Goal: Information Seeking & Learning: Learn about a topic

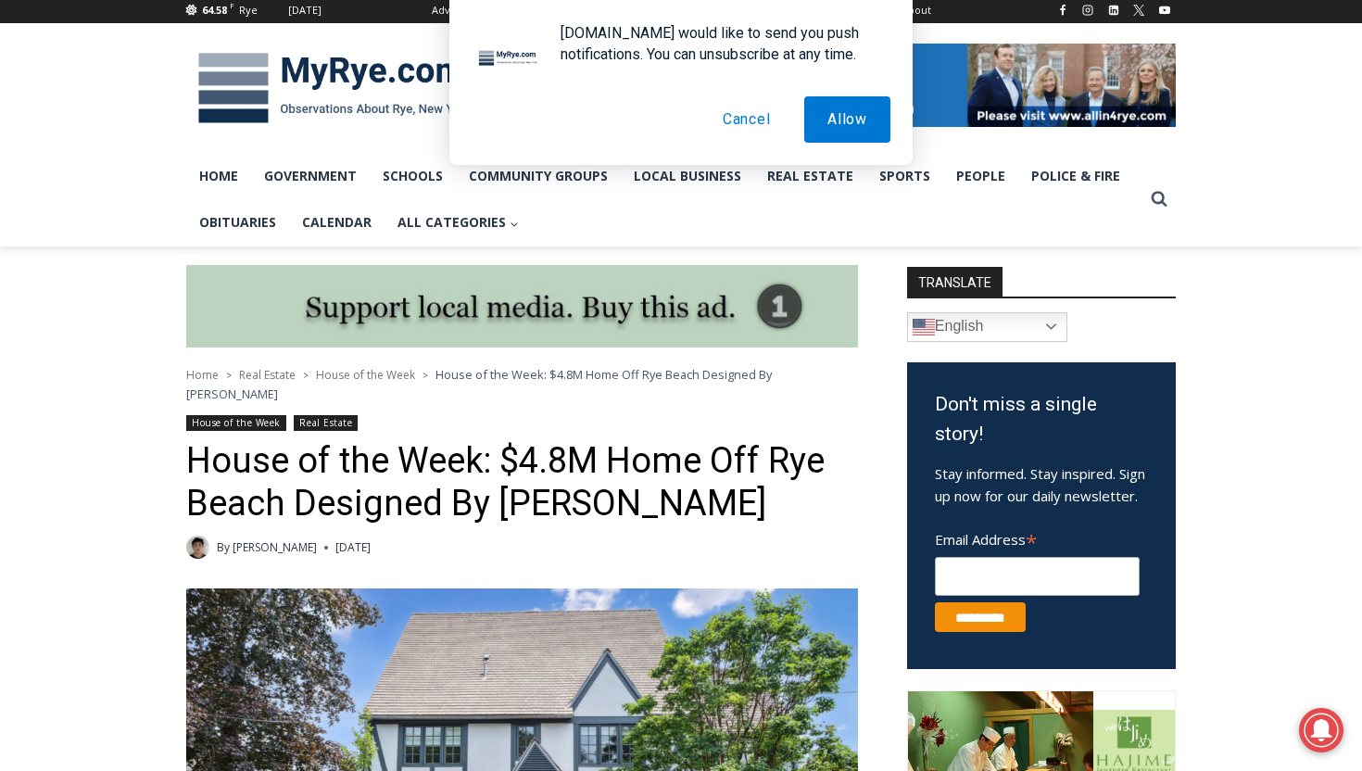
scroll to position [461, 0]
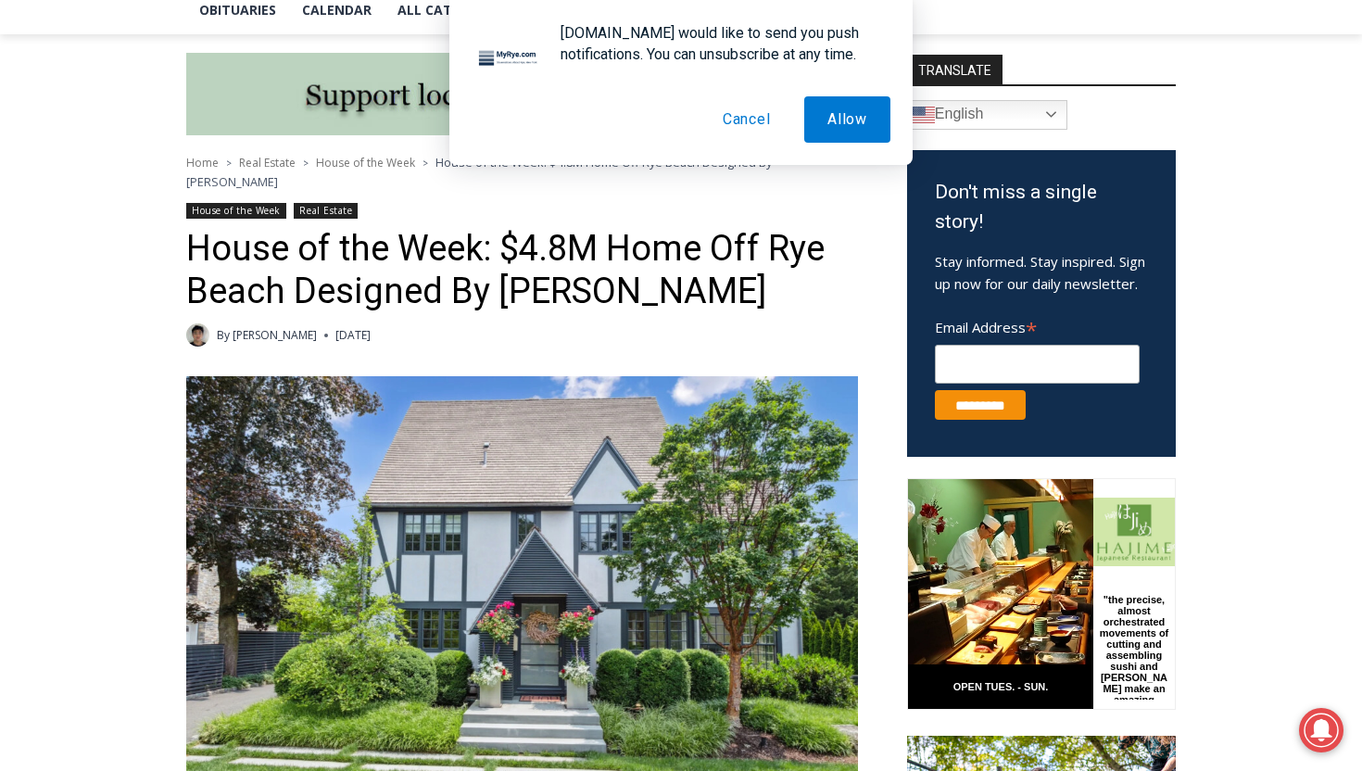
click at [242, 327] on link "[PERSON_NAME]" at bounding box center [275, 335] width 84 height 16
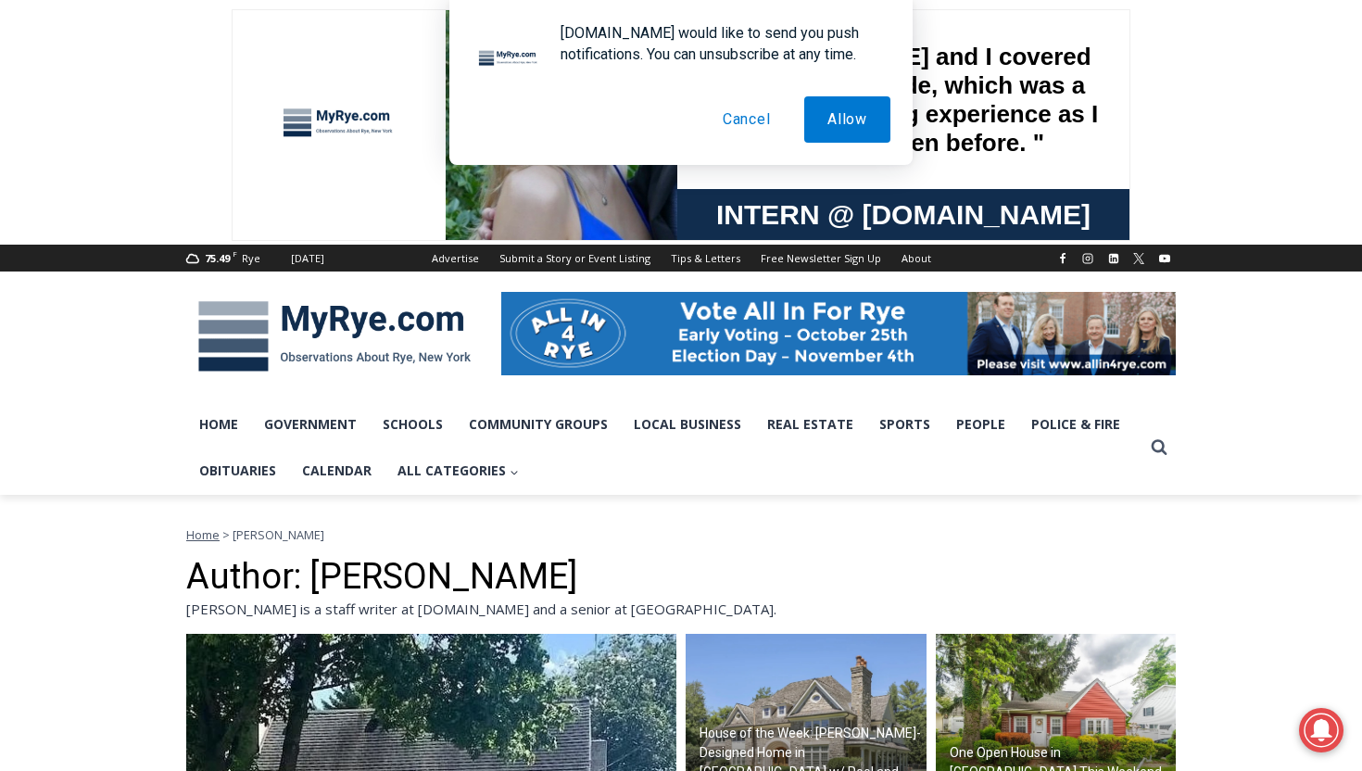
click at [750, 130] on button "Cancel" at bounding box center [747, 119] width 95 height 46
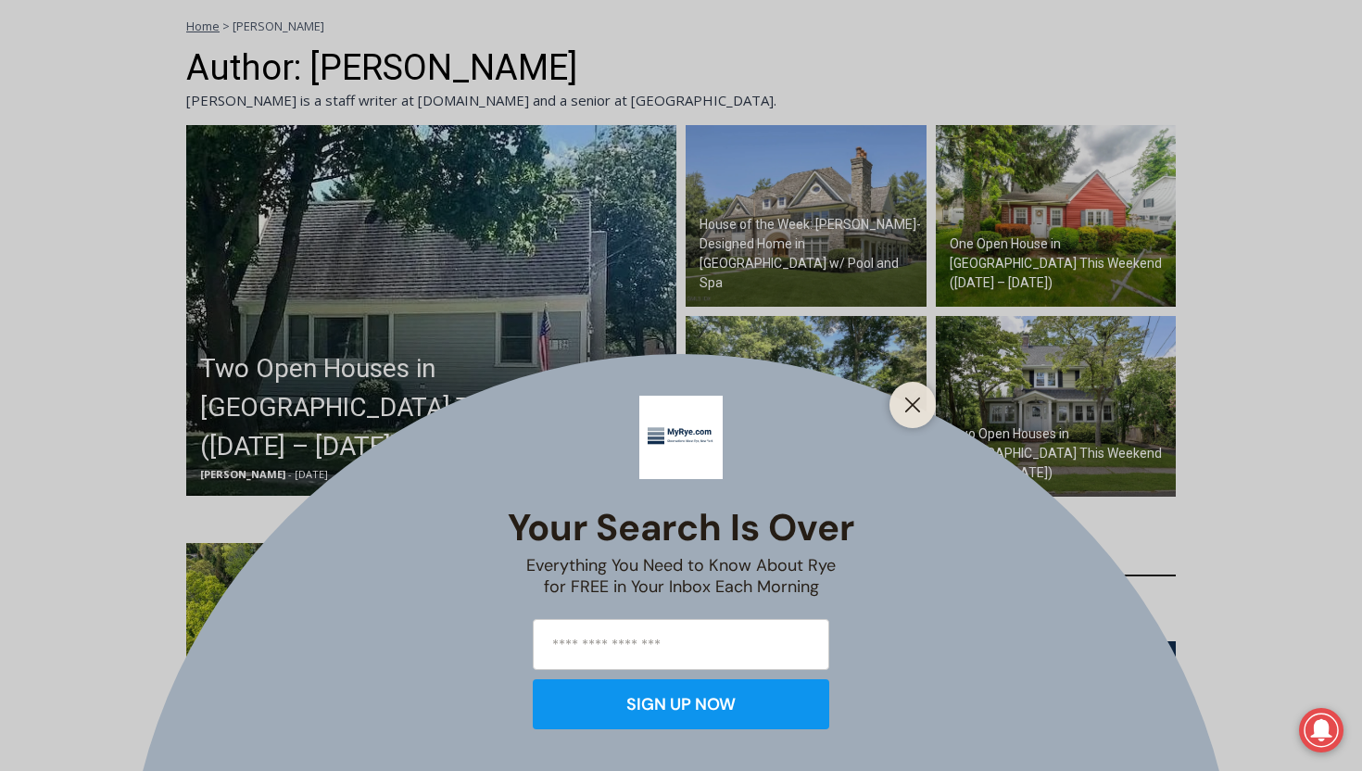
scroll to position [514, 0]
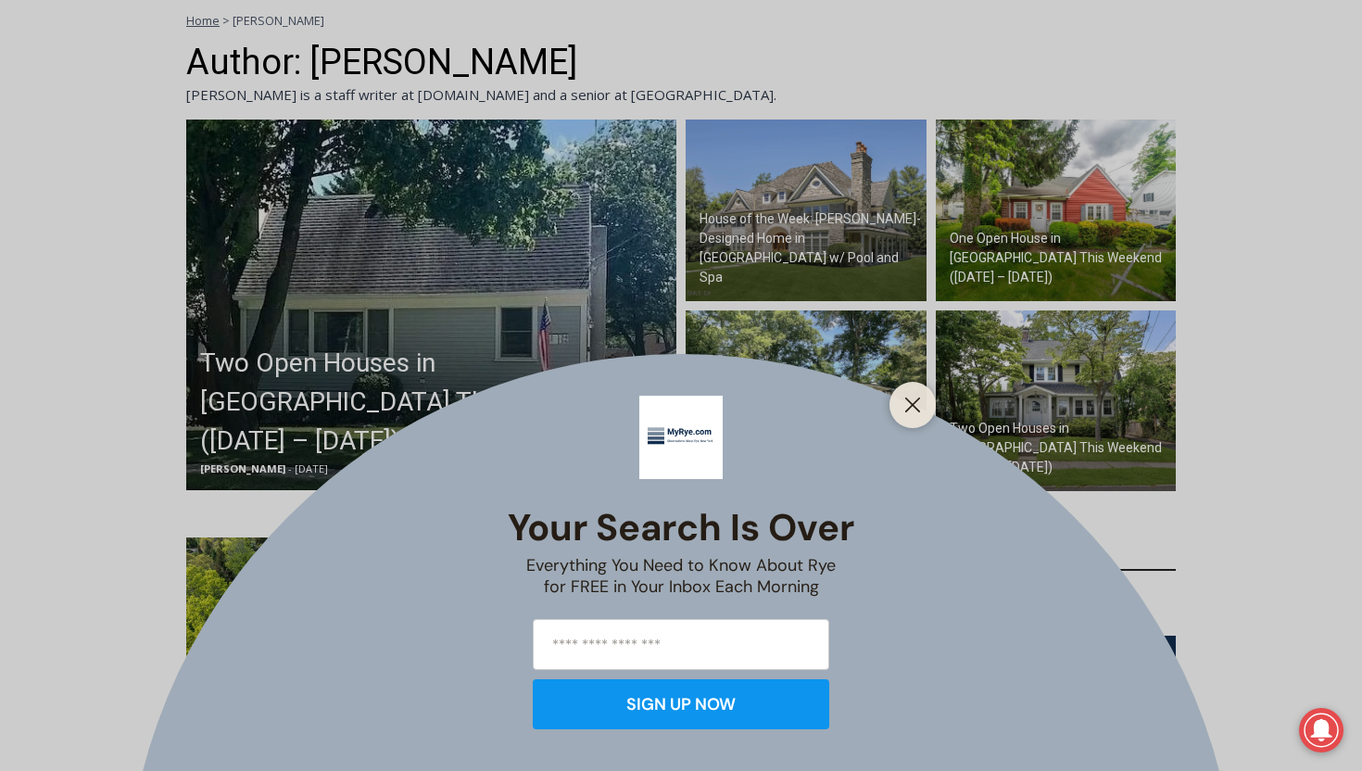
click at [926, 395] on div at bounding box center [913, 405] width 46 height 46
click at [916, 396] on button "Close" at bounding box center [913, 405] width 26 height 26
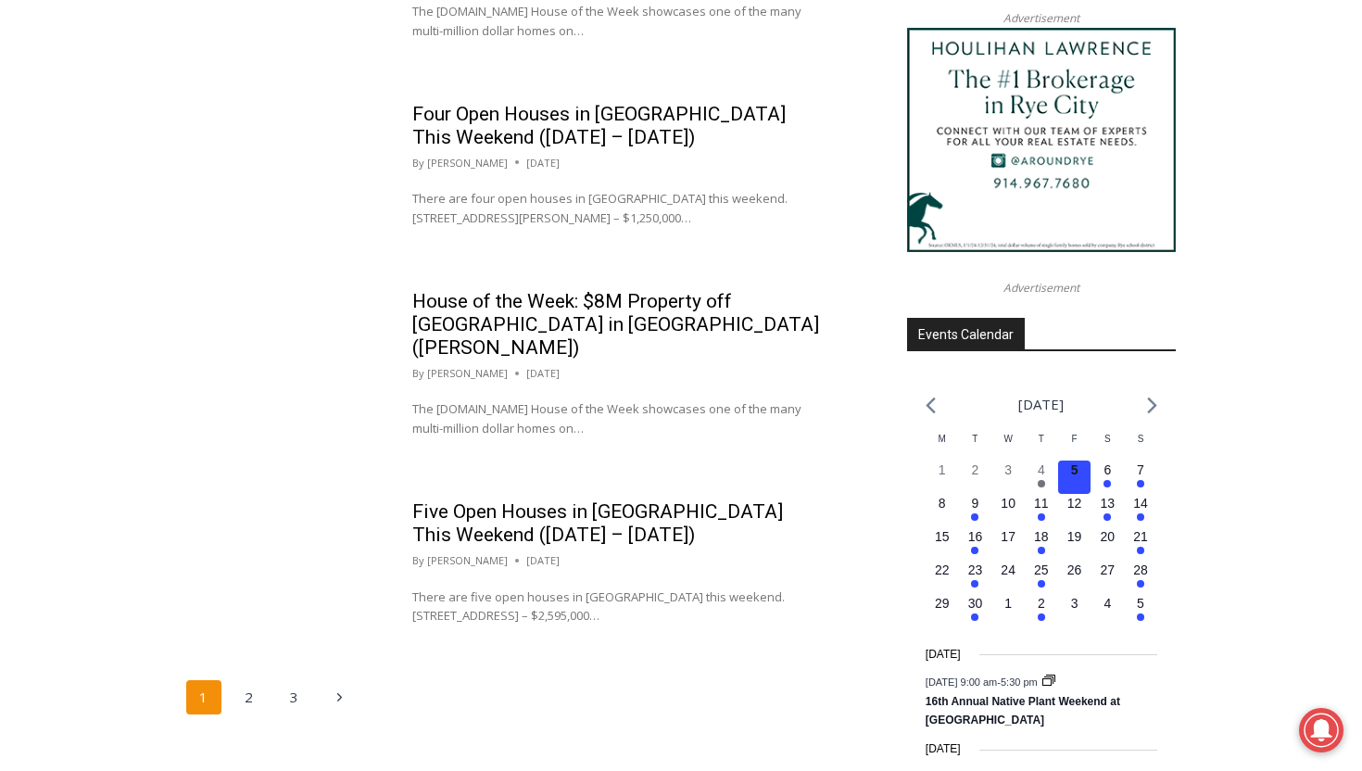
scroll to position [2385, 0]
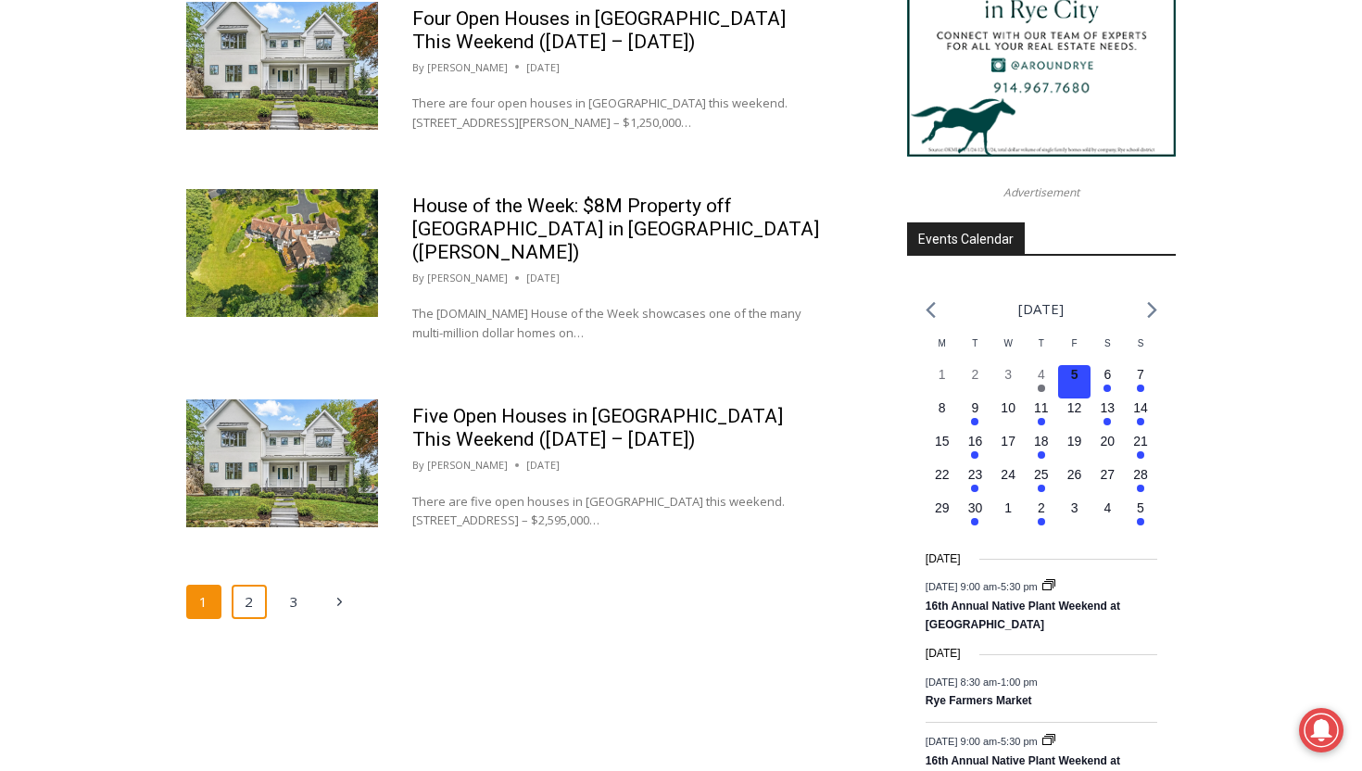
click at [252, 585] on link "2" at bounding box center [249, 602] width 35 height 35
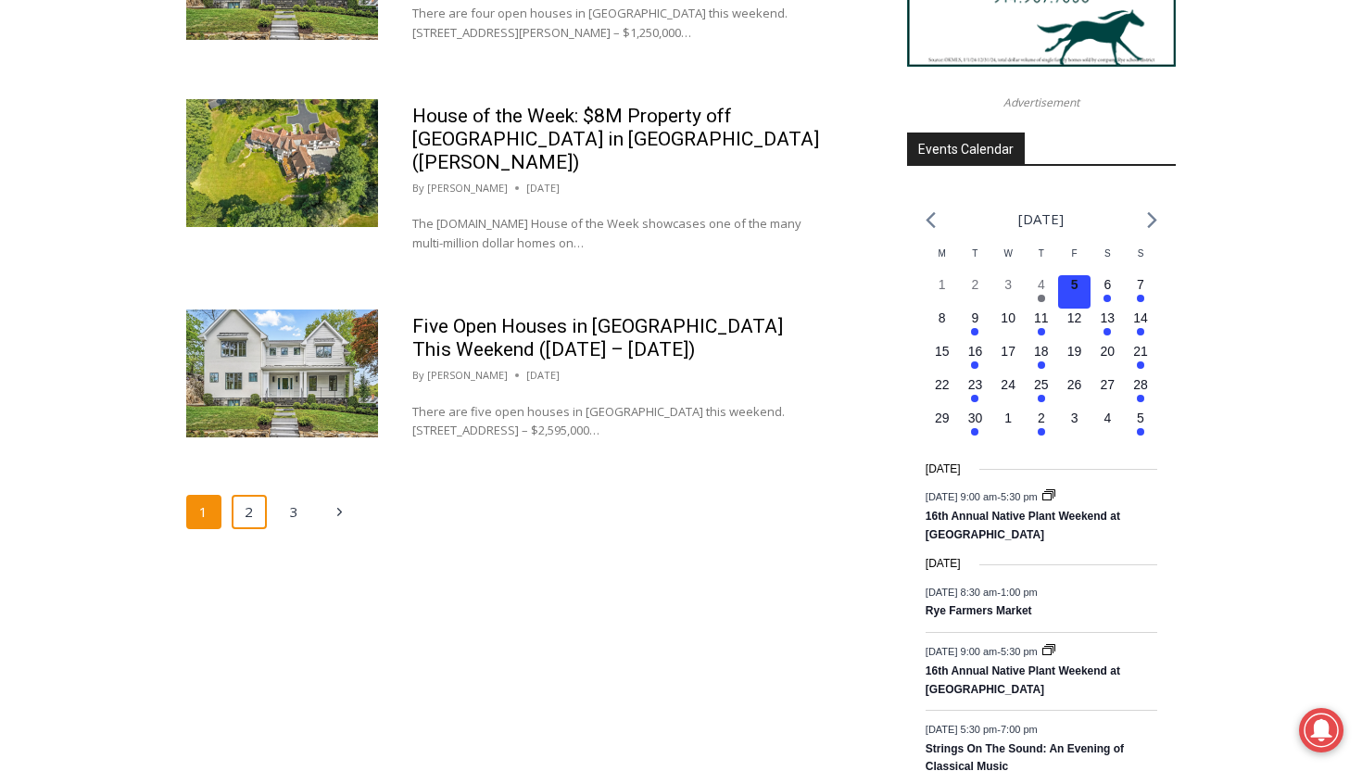
scroll to position [2484, 0]
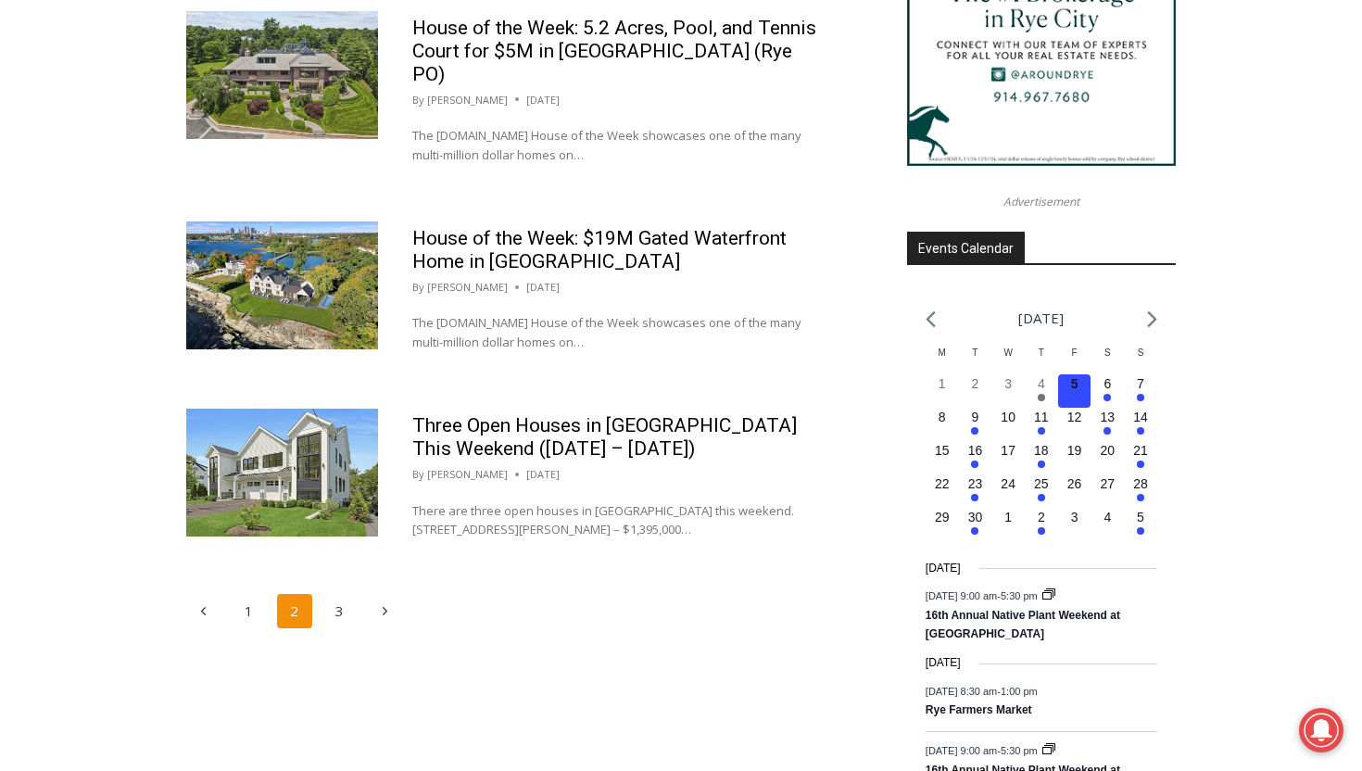
scroll to position [2406, 0]
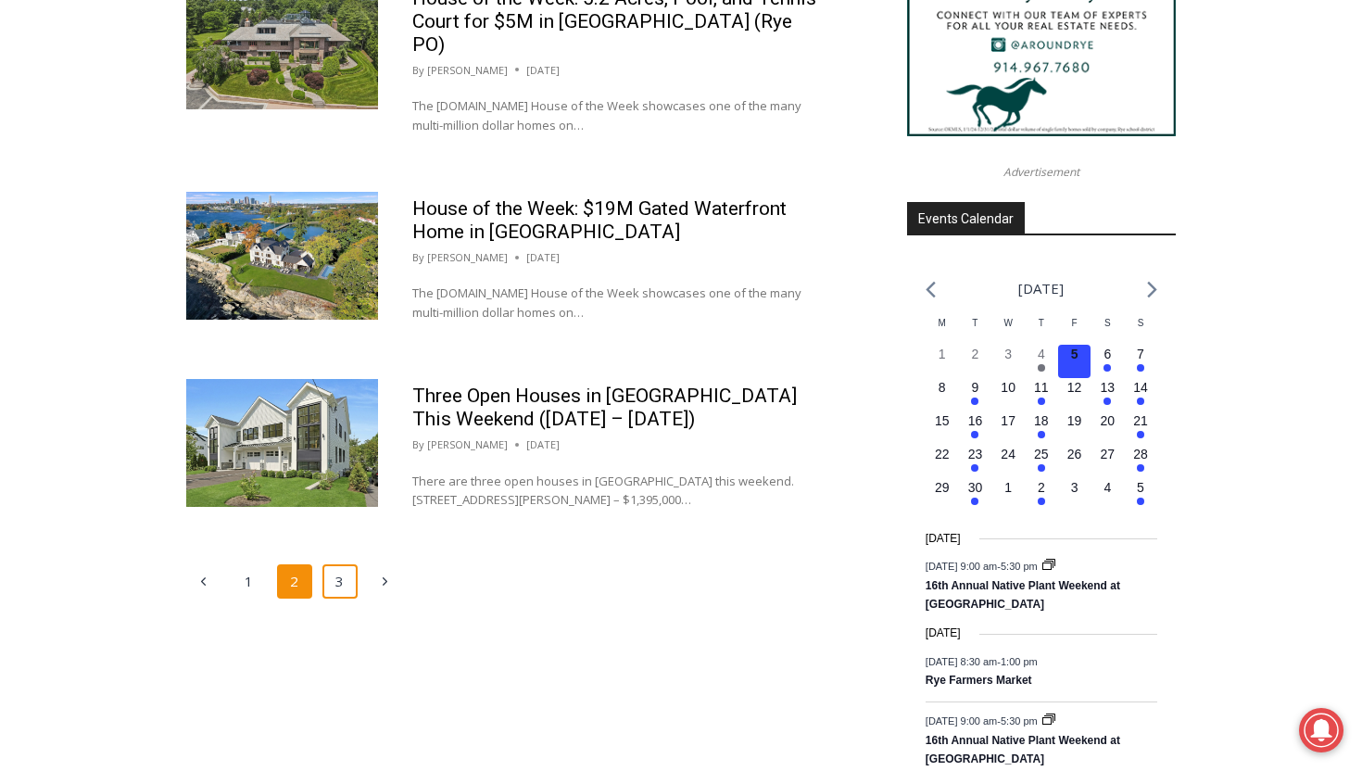
click at [332, 564] on link "3" at bounding box center [339, 581] width 35 height 35
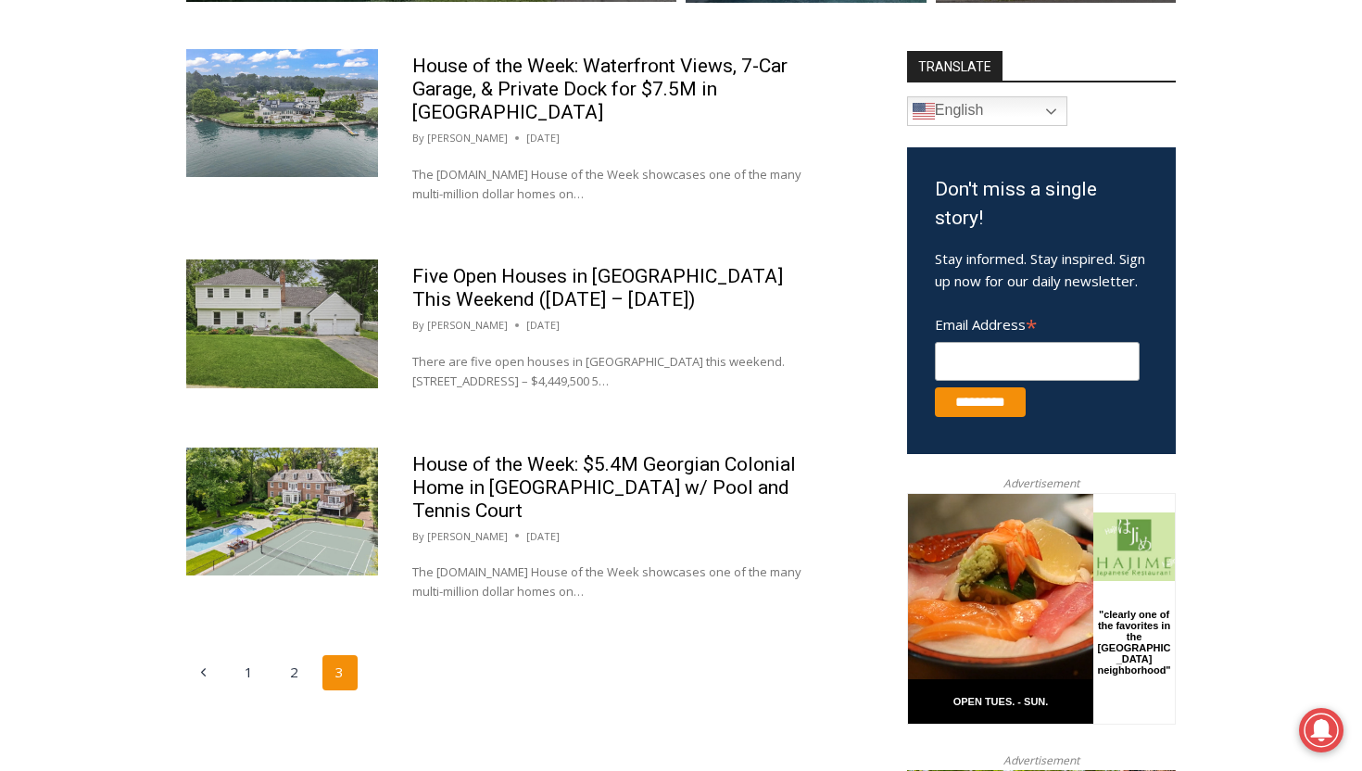
scroll to position [1120, 0]
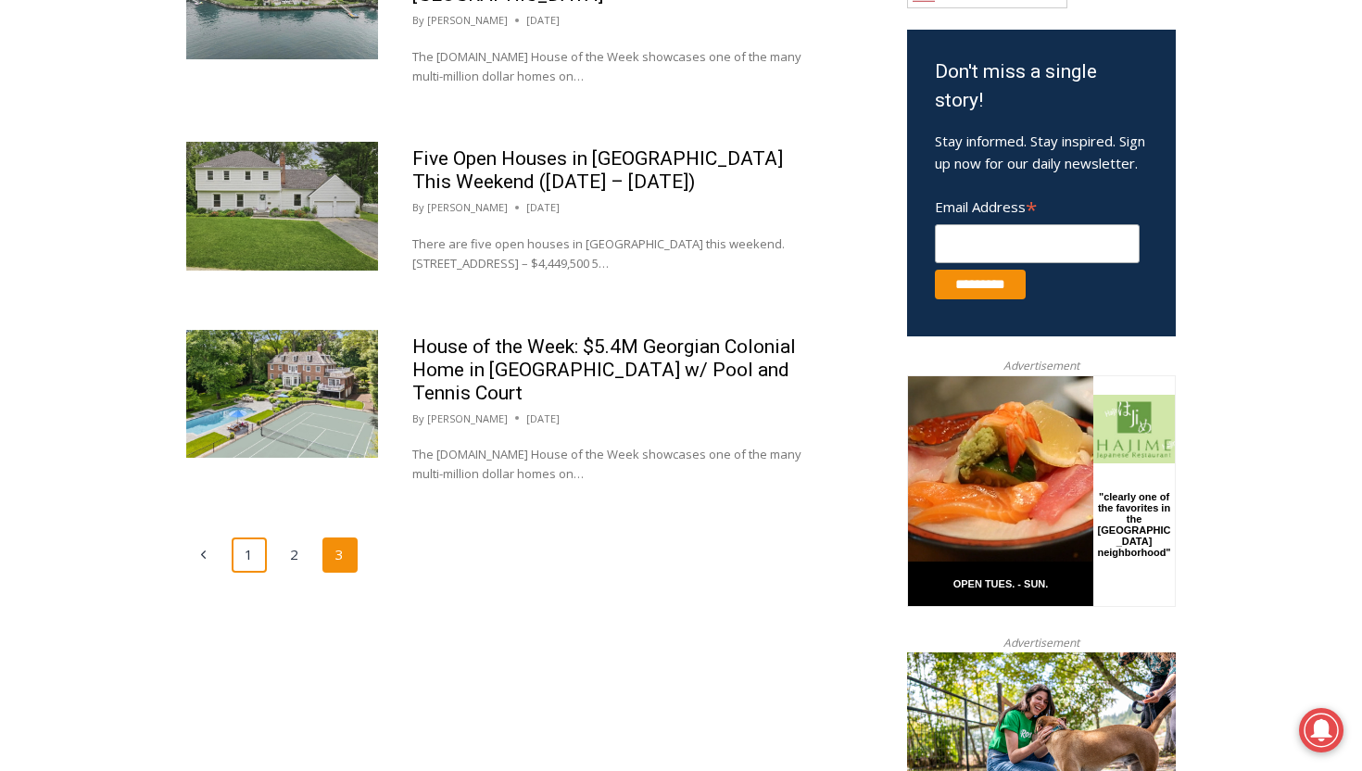
click at [241, 537] on link "1" at bounding box center [249, 554] width 35 height 35
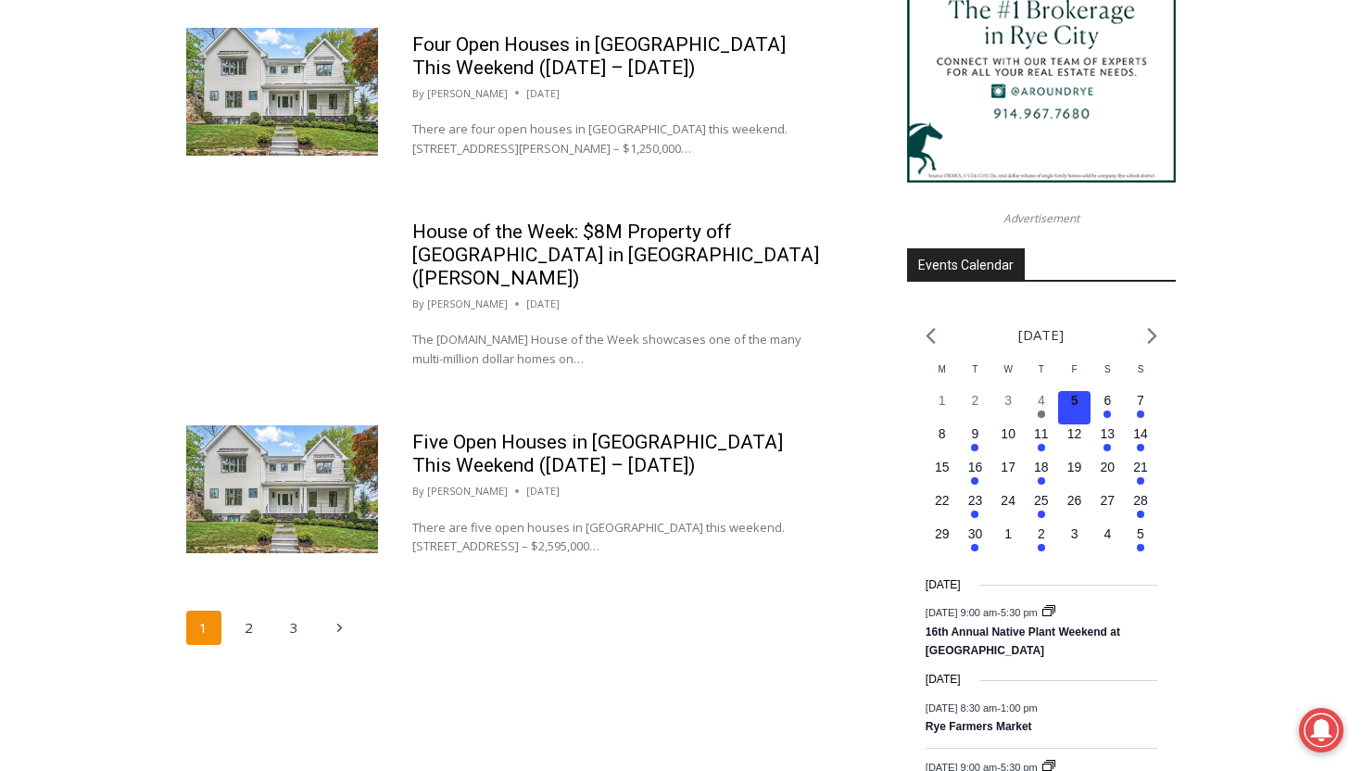
scroll to position [2364, 0]
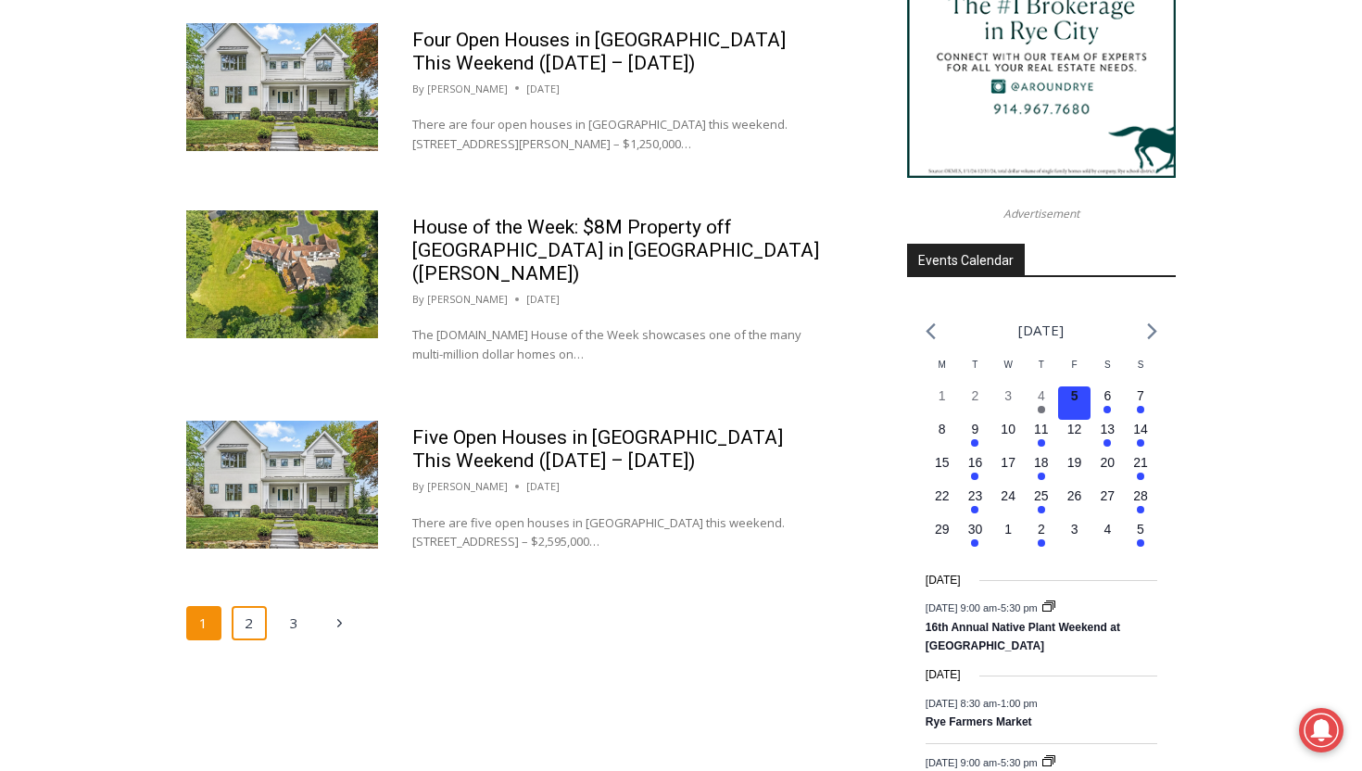
click at [263, 606] on link "2" at bounding box center [249, 623] width 35 height 35
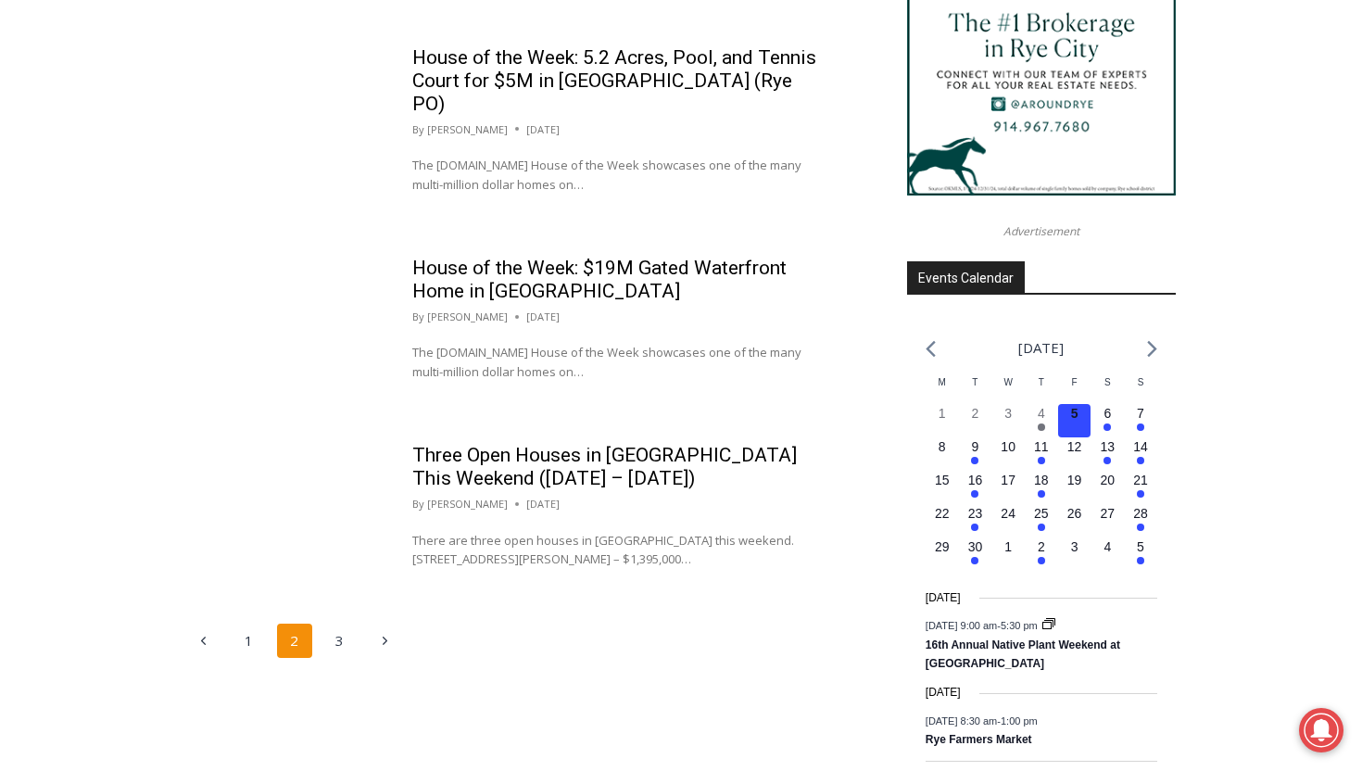
scroll to position [2362, 0]
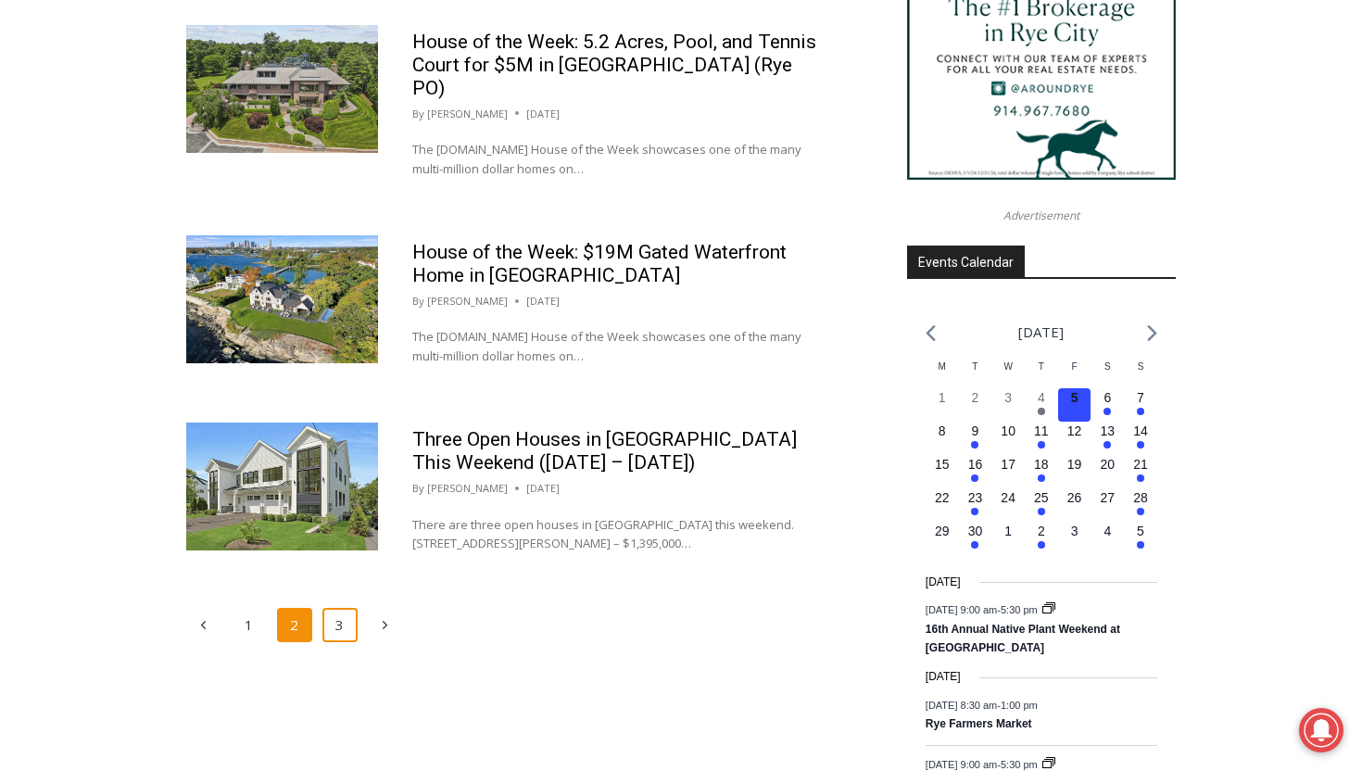
click at [340, 608] on link "3" at bounding box center [339, 625] width 35 height 35
